Goal: Use online tool/utility: Utilize a website feature to perform a specific function

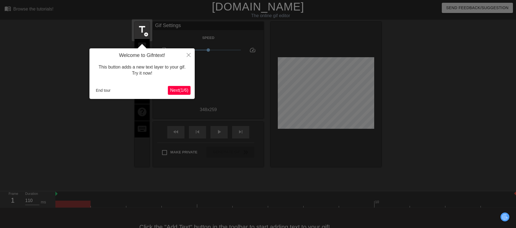
scroll to position [14, 0]
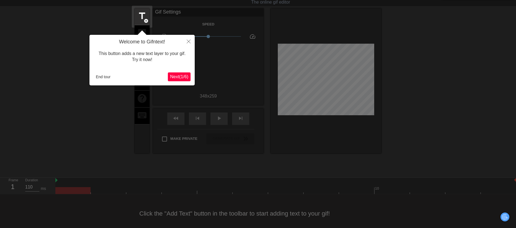
click at [181, 71] on div "Welcome to Gifntext! This button adds a new text layer to your gif. Try it now!…" at bounding box center [141, 60] width 105 height 51
click at [182, 77] on span "Next ( 1 / 6 )" at bounding box center [179, 76] width 18 height 5
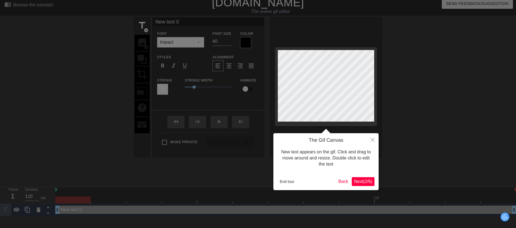
scroll to position [0, 0]
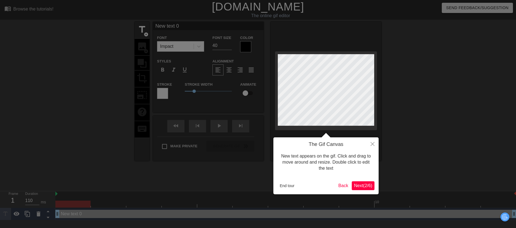
click at [365, 184] on span "Next ( 2 / 6 )" at bounding box center [363, 186] width 18 height 5
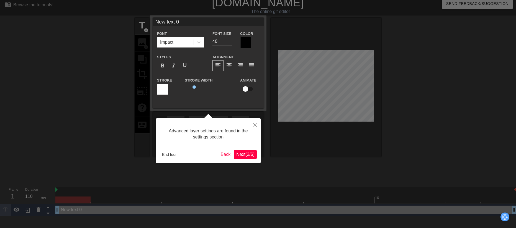
click at [245, 152] on span "Next ( 3 / 6 )" at bounding box center [245, 154] width 18 height 5
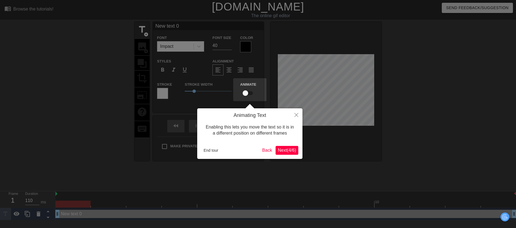
click at [284, 150] on span "Next ( 4 / 6 )" at bounding box center [287, 150] width 18 height 5
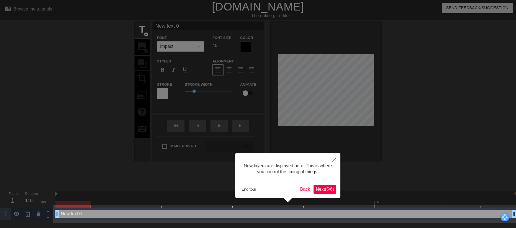
scroll to position [4, 0]
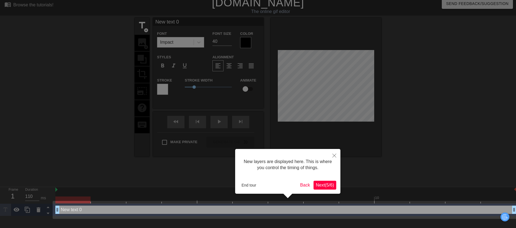
click at [324, 184] on span "Next ( 5 / 6 )" at bounding box center [325, 185] width 18 height 5
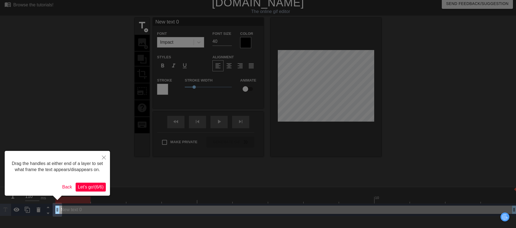
scroll to position [0, 0]
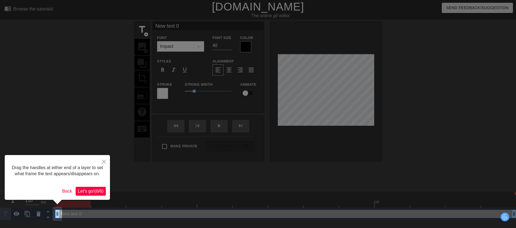
click at [93, 192] on span "Let's go! ( 6 / 6 )" at bounding box center [91, 191] width 26 height 5
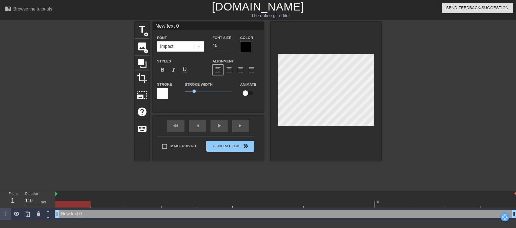
scroll to position [1, 1]
type input "P"
type textarea "P"
type input "PE"
type textarea "PE"
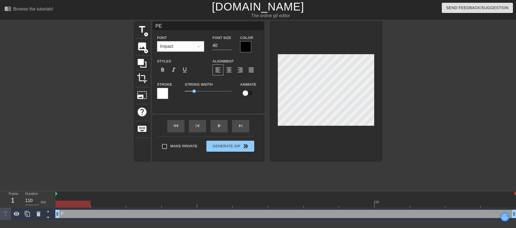
type input "PER"
type textarea "PER"
type input "PERI"
type textarea "PERI"
type input "PERIO"
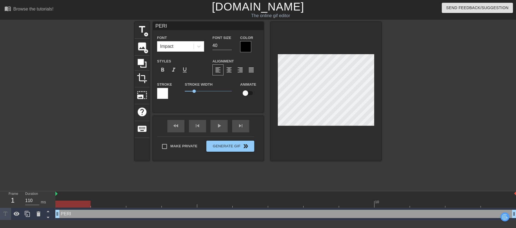
type textarea "PERIO"
type input "PERIOD"
type textarea "PERIOD"
type input "PERIOD"
type textarea "PERIOD"
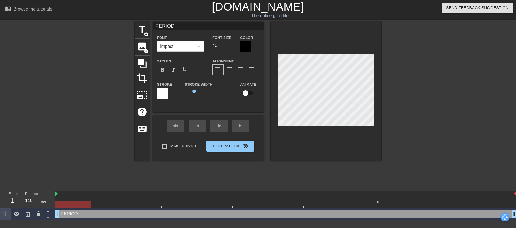
type input "PERIOD 3"
type textarea "PERIOD 3"
click at [383, 89] on div "title add_circle image add_circle crop photo_size_select_large help keyboard PE…" at bounding box center [258, 105] width 516 height 166
click at [224, 68] on div "format_align_center" at bounding box center [228, 69] width 11 height 11
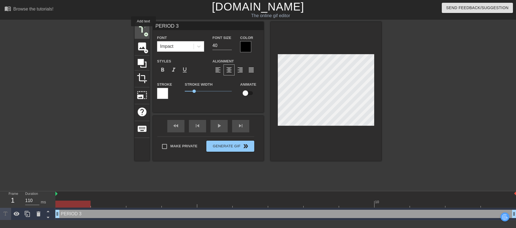
click at [143, 30] on span "title" at bounding box center [142, 29] width 11 height 11
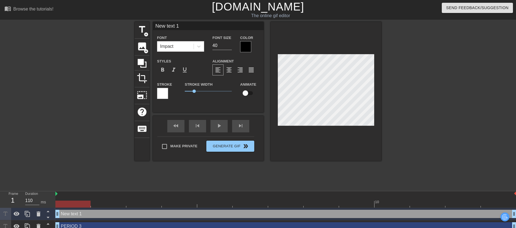
scroll to position [1, 1]
type input "H"
type textarea "H"
type input "H"
type textarea "H"
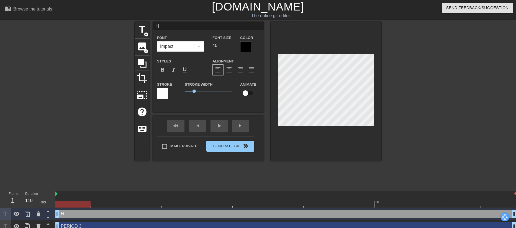
type input "H I"
type textarea "H I"
type input "H IN"
type textarea "H INT"
type input "H INTR"
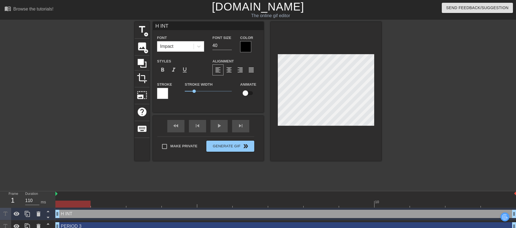
type textarea "H INTR"
type input "H INTRO"
type textarea "H INTRO"
type input "H INTRO"
type textarea "H INTRO T"
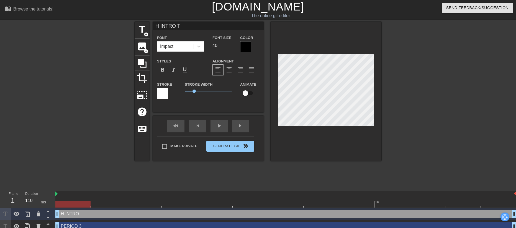
type input "H INTRO TO"
type textarea "H INTRO TO"
type input "H INTRO TO"
type textarea "H INTRO TO"
type input "H INTRO TO E"
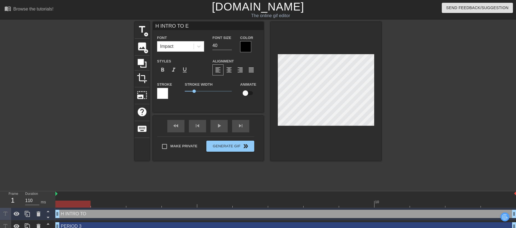
type textarea "H INTRO TO EN"
type input "H INTRO TO ENG"
type textarea "H INTRO TO ENG"
type input "H INTRO TO ENGI"
type textarea "H INTRO TO ENGI"
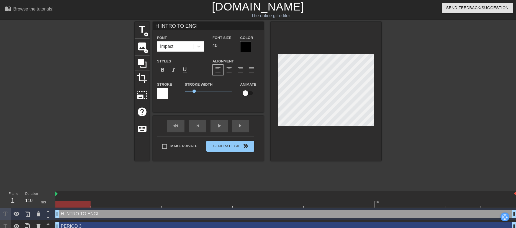
type input "H INTRO TO ENGIN"
type textarea "H INTRO TO ENGIN"
type input "H INTRO TO ENGINE"
type textarea "H INTRO TO ENGINE"
type input "H INTRO TO ENGINEE"
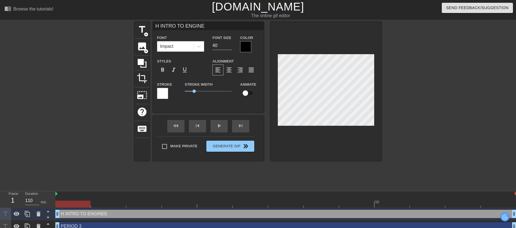
type textarea "H INTRO TO ENGINEE"
type input "H INTRO TO ENGINEER"
type textarea "H INTRO TO ENGINEER"
type input "H INTRO TO ENGINEERI"
type textarea "H INTRO TO ENGINEERI"
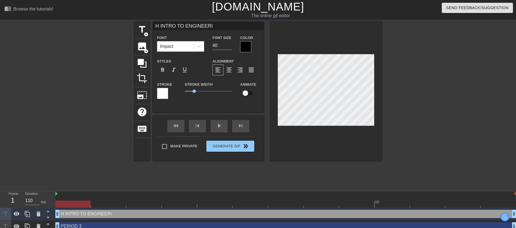
type input "H INTRO TO ENGINEERIN"
type textarea "H INTRO TO ENGINEERIN"
type input "H INTRO TO ENGINEERING"
type textarea "H INTRO TO ENGINEERING"
type input "H INTRO TO ENGINEERING"
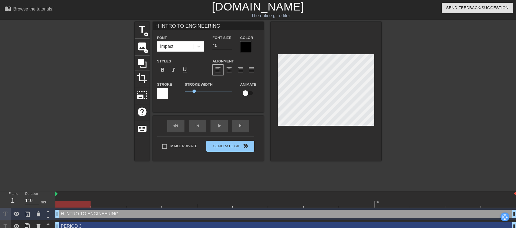
type textarea "H INTRO TO ENGINEERING"
type input "H INTRO TO ENGINEERING D"
type textarea "H INTRO TO ENGINEERING D"
type input "H INTRO TO ENGINEERING DE"
type textarea "H INTRO TO ENGINEERING DE"
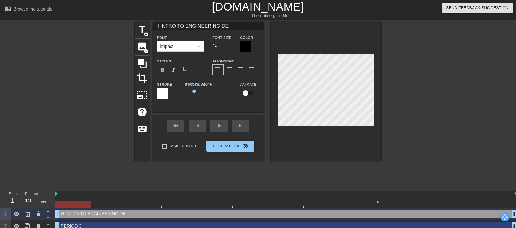
type input "H INTRO TO ENGINEERING DES"
type textarea "H INTRO TO ENGINEERING DES"
type input "H INTRO TO ENGINEERING DESI"
type textarea "H INTRO TO ENGINEERING DESI"
type input "H INTRO TO ENGINEERING DESIG"
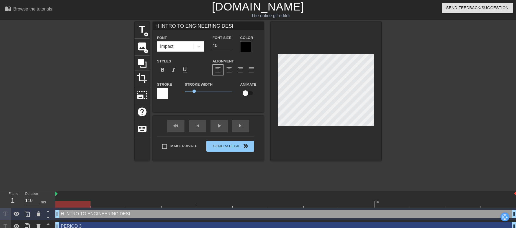
type textarea "H INTRO TO ENGINEERING DESIG"
type input "H INTRO TO ENGINEERING DESIGN"
type textarea "H INTRO TO ENGINEERING DESIGN"
click at [215, 46] on input "40" at bounding box center [221, 45] width 19 height 9
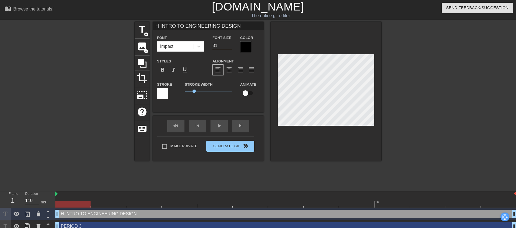
click at [230, 47] on input "31" at bounding box center [221, 45] width 19 height 9
click at [230, 47] on input "30" at bounding box center [221, 45] width 19 height 9
click at [230, 47] on input "29" at bounding box center [221, 45] width 19 height 9
click at [230, 47] on input "28" at bounding box center [221, 45] width 19 height 9
click at [230, 47] on input "27" at bounding box center [221, 45] width 19 height 9
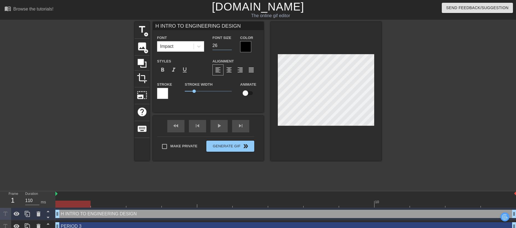
click at [230, 47] on input "26" at bounding box center [221, 45] width 19 height 9
type input "25"
click at [230, 47] on input "25" at bounding box center [221, 45] width 19 height 9
click at [411, 107] on div at bounding box center [429, 105] width 83 height 166
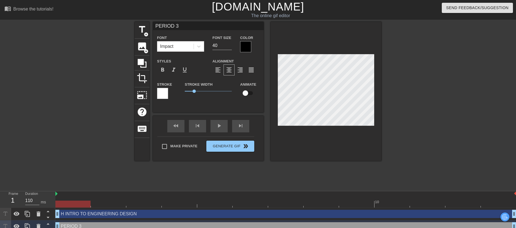
click at [246, 44] on div at bounding box center [245, 46] width 11 height 11
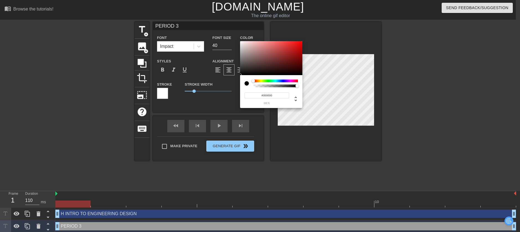
type input "0"
drag, startPoint x: 260, startPoint y: 86, endPoint x: 248, endPoint y: 88, distance: 12.9
click at [248, 88] on div "0 r 0 g 0 b 0 a" at bounding box center [271, 91] width 62 height 33
type input "167"
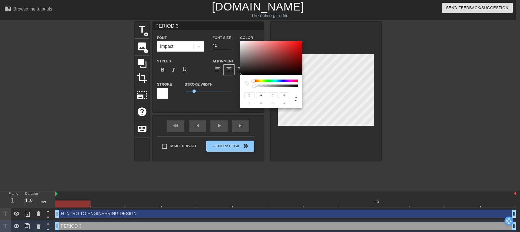
type input "147"
type input "148"
type input "172"
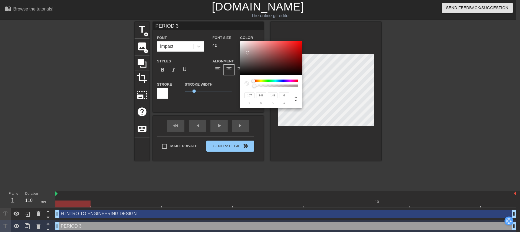
type input "154"
type input "190"
type input "171"
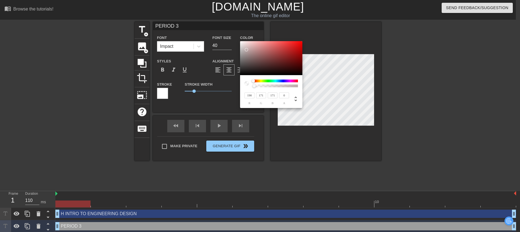
type input "211"
type input "188"
type input "225"
type input "201"
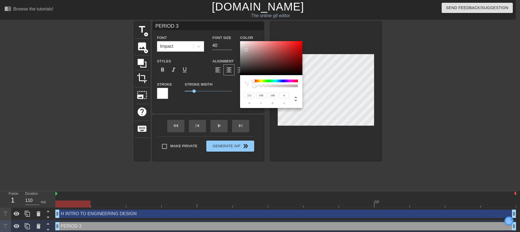
type input "201"
type input "235"
type input "212"
type input "246"
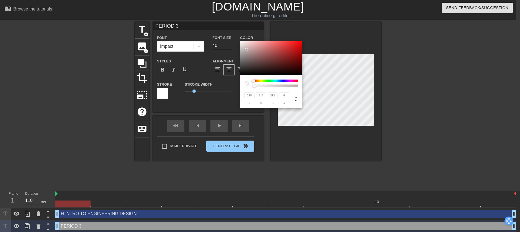
type input "228"
type input "254"
type input "240"
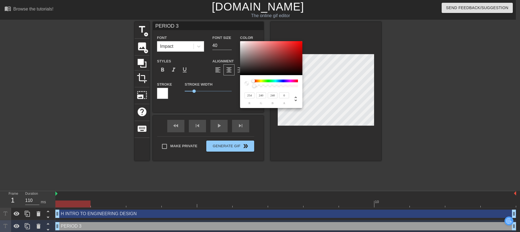
type input "255"
type input "243"
drag, startPoint x: 247, startPoint y: 53, endPoint x: 243, endPoint y: 39, distance: 14.3
click at [243, 39] on div "255 r 243 g 243 b 0 a" at bounding box center [260, 116] width 520 height 232
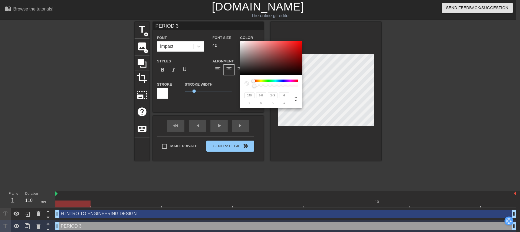
type input "69"
type input "28"
type input "83"
type input "30"
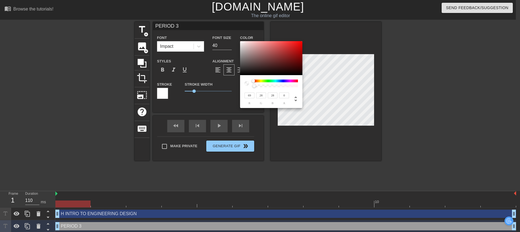
type input "30"
type input "130"
type input "19"
type input "141"
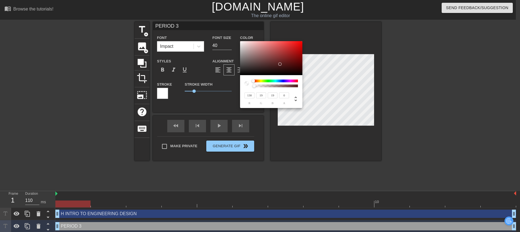
type input "9"
type input "149"
type input "6"
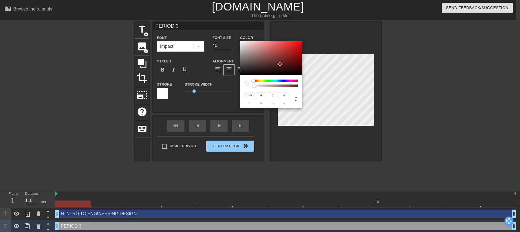
type input "169"
type input "2"
type input "200"
type input "0"
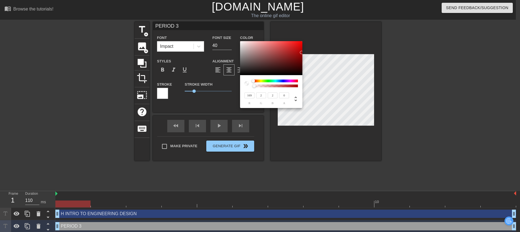
type input "0"
drag, startPoint x: 280, startPoint y: 64, endPoint x: 304, endPoint y: 48, distance: 29.7
click at [304, 48] on div "207 r 0 g 0 b 0 a" at bounding box center [260, 116] width 520 height 232
type input "182"
type input "4"
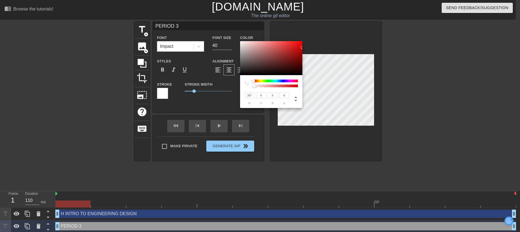
type input "4"
type input "116"
type input "3"
type input "56"
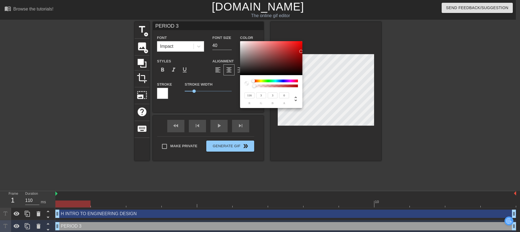
type input "2"
type input "29"
type input "1"
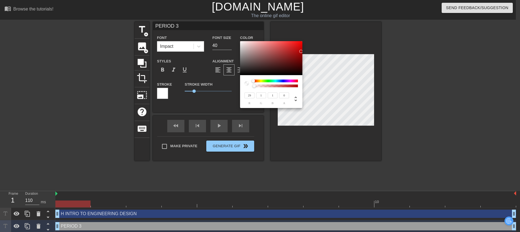
drag, startPoint x: 301, startPoint y: 51, endPoint x: 300, endPoint y: 71, distance: 20.5
click at [300, 71] on div at bounding box center [271, 58] width 62 height 34
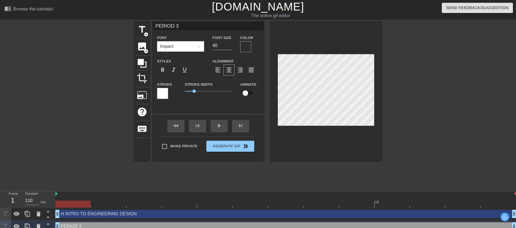
scroll to position [1, 1]
click at [165, 91] on div at bounding box center [162, 93] width 11 height 11
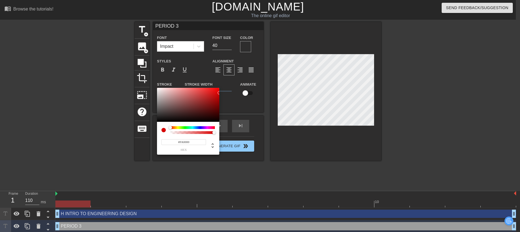
type input "#FF0000"
drag, startPoint x: 205, startPoint y: 105, endPoint x: 222, endPoint y: 86, distance: 25.3
click at [222, 86] on div "#FF0000 hex" at bounding box center [260, 116] width 520 height 232
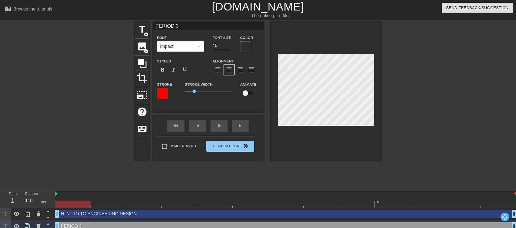
click at [250, 46] on div at bounding box center [245, 46] width 11 height 11
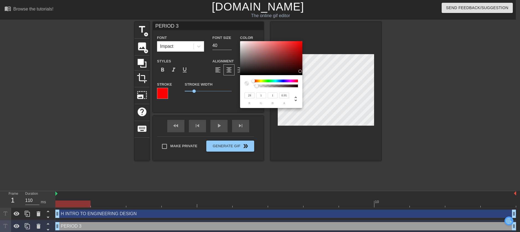
type input "1"
drag, startPoint x: 256, startPoint y: 85, endPoint x: 311, endPoint y: 85, distance: 55.4
click at [311, 85] on div "29 r 1 g 1 b 1 a" at bounding box center [260, 116] width 520 height 232
type input "99"
type input "42"
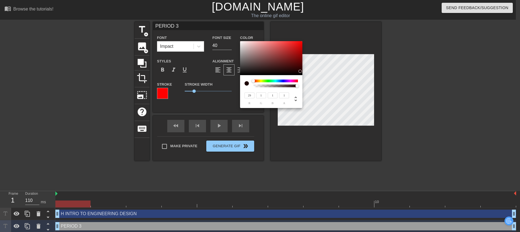
type input "42"
type input "104"
type input "45"
type input "141"
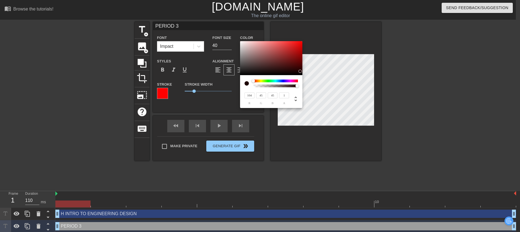
type input "71"
type input "229"
type input "223"
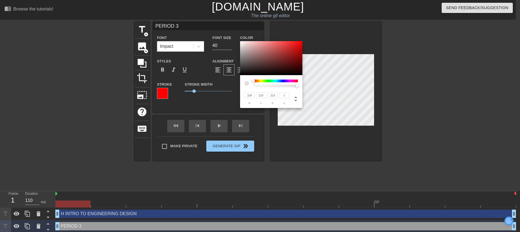
type input "222"
type input "221"
type input "219"
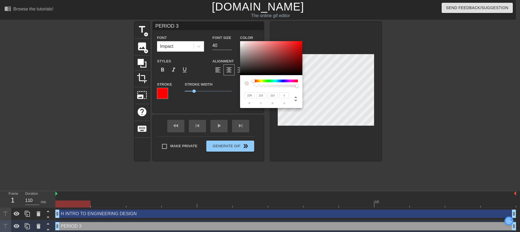
type input "219"
type input "231"
type input "222"
type input "237"
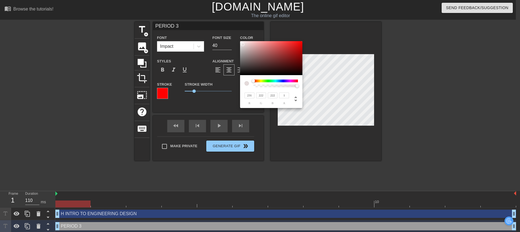
type input "231"
type input "255"
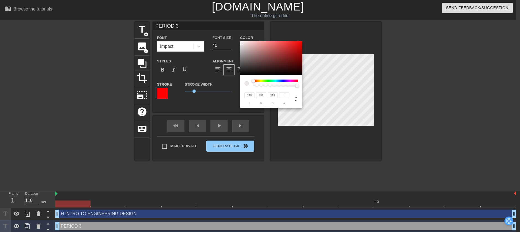
type input "254"
type input "229"
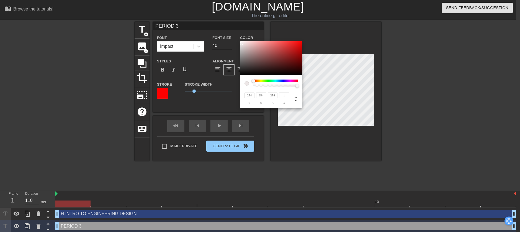
type input "229"
type input "200"
type input "195"
type input "186"
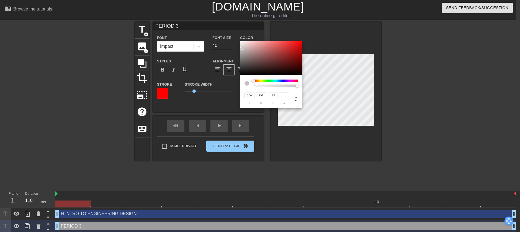
type input "174"
type input "182"
type input "166"
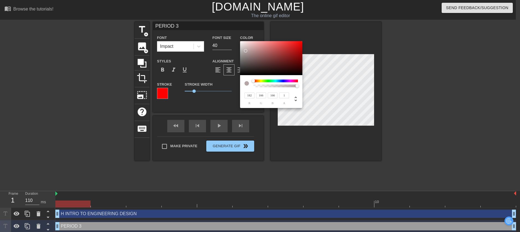
type input "190"
type input "172"
type input "200"
type input "180"
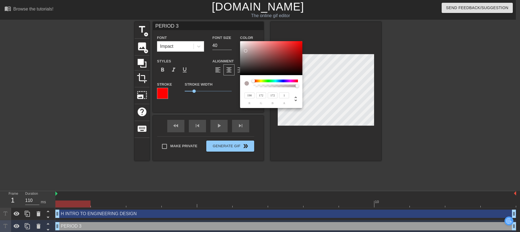
type input "180"
type input "207"
type input "185"
type input "209"
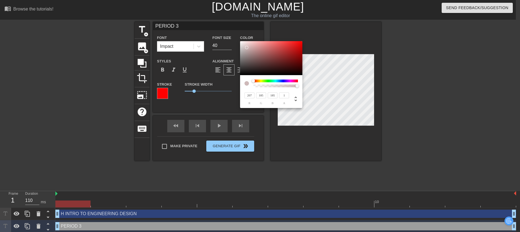
type input "188"
type input "213"
type input "194"
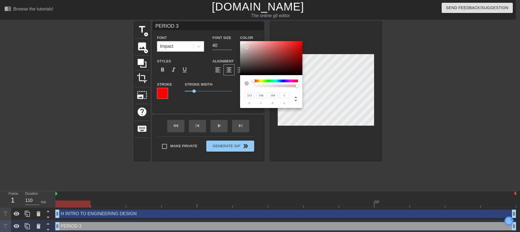
type input "219"
type input "202"
type input "223"
type input "207"
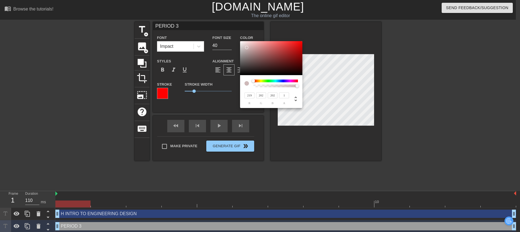
type input "207"
type input "227"
type input "212"
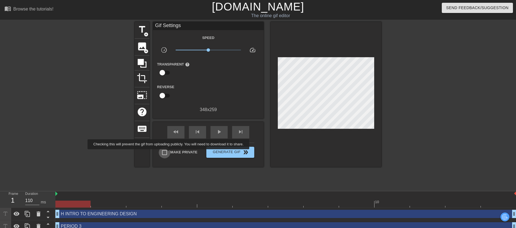
click at [169, 153] on input "Make Private" at bounding box center [165, 153] width 12 height 12
click at [232, 152] on span "Generate Gif double_arrow" at bounding box center [229, 152] width 43 height 7
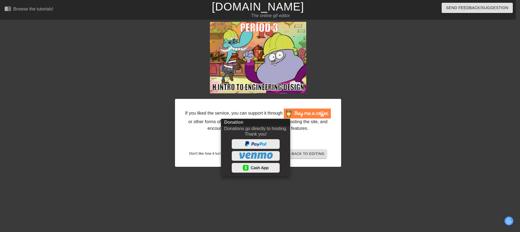
click at [378, 158] on div at bounding box center [260, 116] width 520 height 232
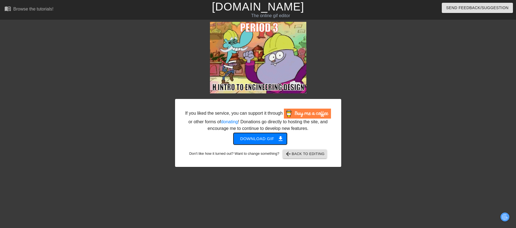
click at [248, 138] on span "Download gif get_app" at bounding box center [260, 138] width 40 height 7
